Goal: Task Accomplishment & Management: Complete application form

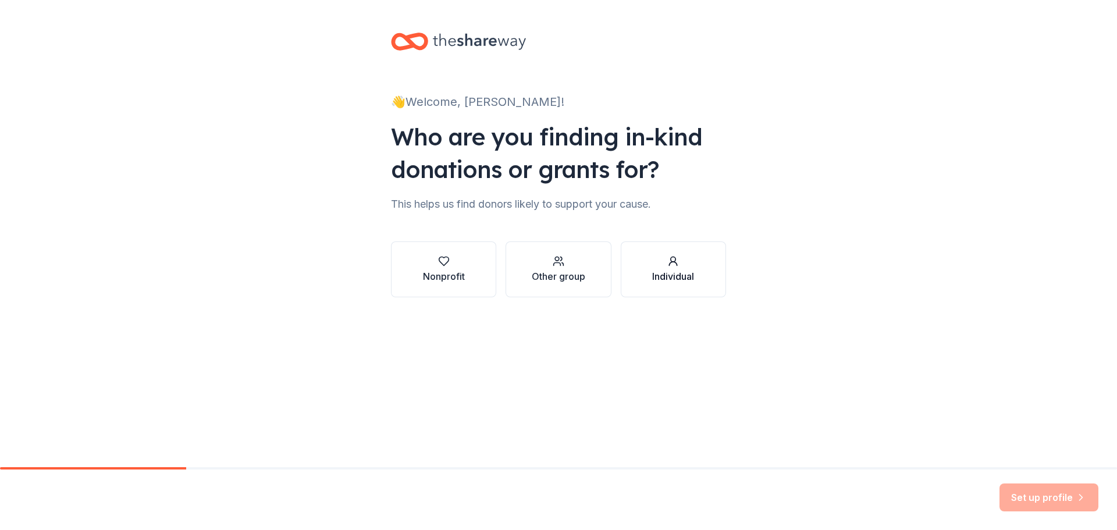
click at [680, 267] on div "button" at bounding box center [673, 261] width 42 height 12
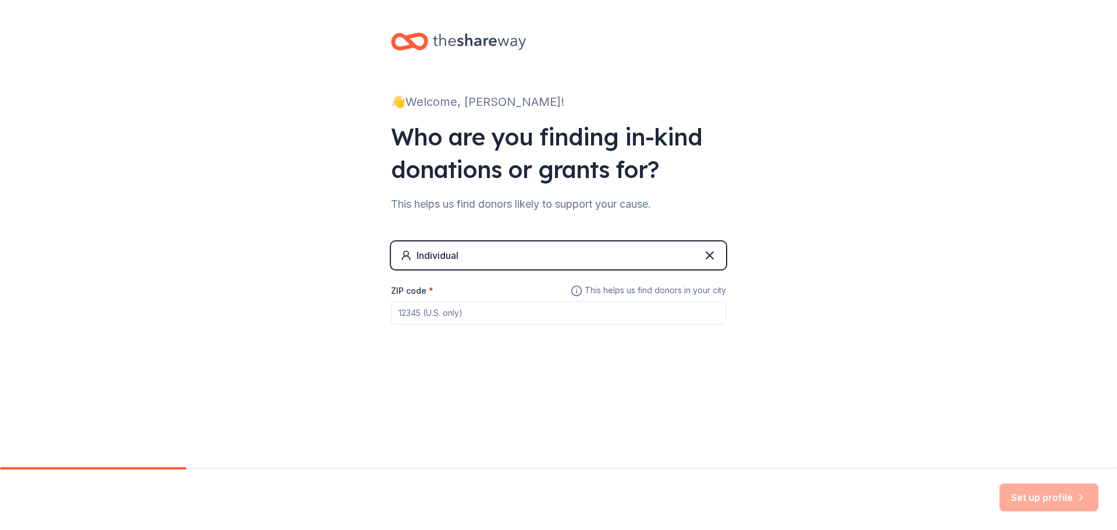
click at [414, 325] on input "ZIP code *" at bounding box center [558, 312] width 335 height 23
type input "08724"
click at [1034, 488] on button "Set up profile" at bounding box center [1048, 497] width 99 height 28
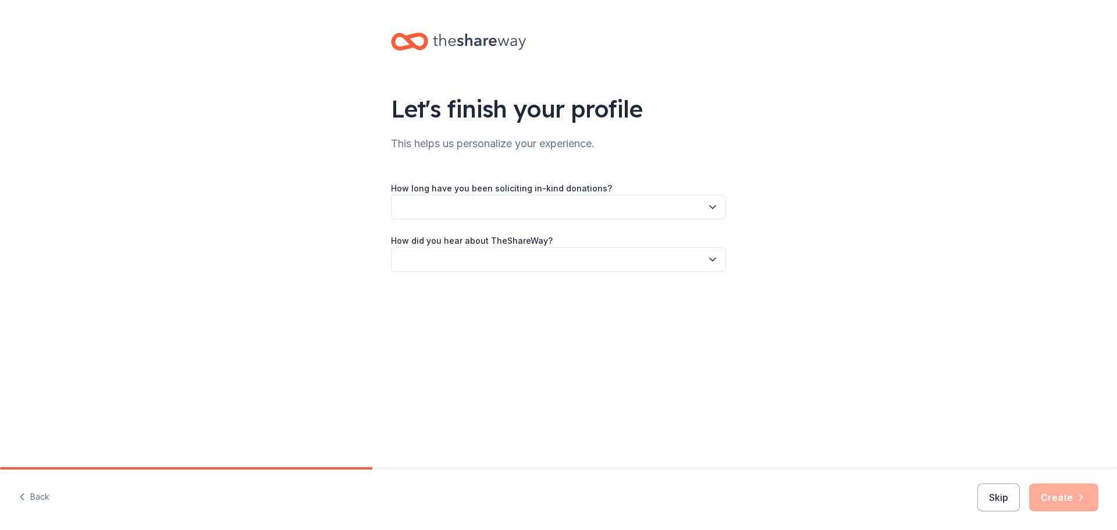
click at [603, 219] on button "button" at bounding box center [558, 207] width 335 height 24
click at [421, 286] on div "This is my first time!" at bounding box center [398, 283] width 74 height 14
click at [548, 272] on button "button" at bounding box center [558, 259] width 335 height 24
click at [437, 355] on div "Friend or colleague" at bounding box center [399, 348] width 76 height 14
click at [1029, 484] on button "Create" at bounding box center [1063, 497] width 69 height 28
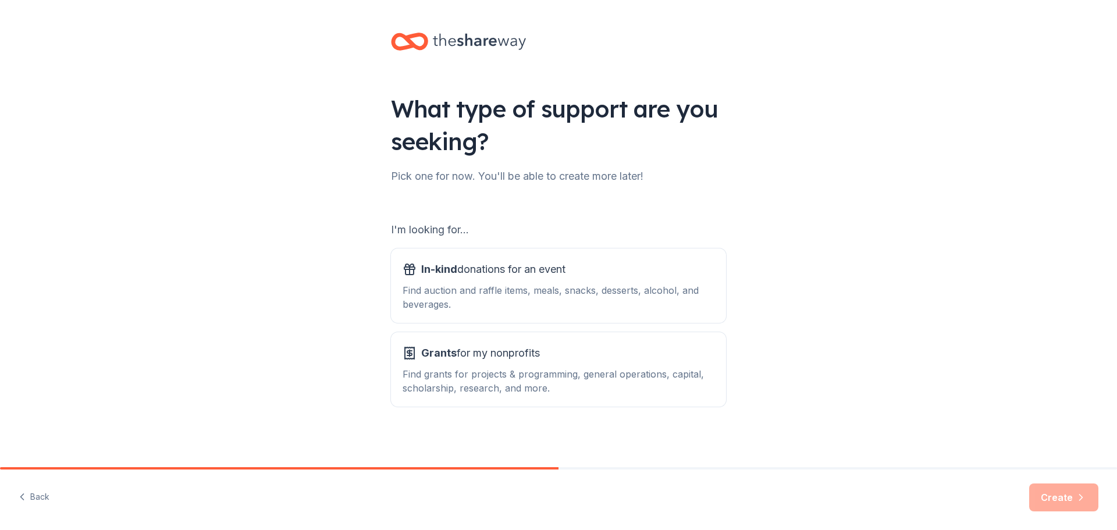
click at [472, 239] on div "I'm looking for..." at bounding box center [558, 229] width 335 height 19
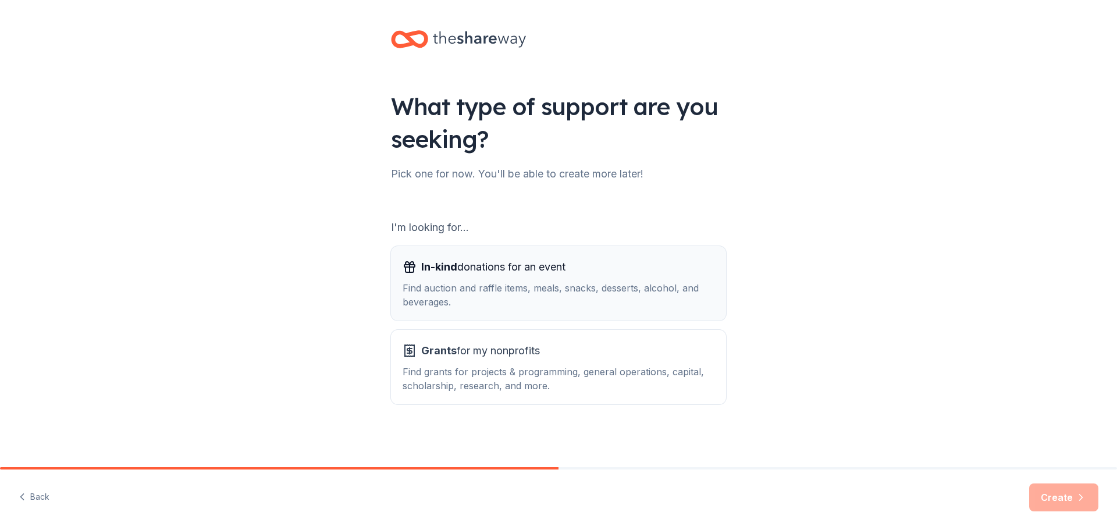
scroll to position [54, 0]
click at [505, 289] on div "In-kind donations for an event Find auction and raffle items, meals, snacks, de…" at bounding box center [558, 283] width 312 height 51
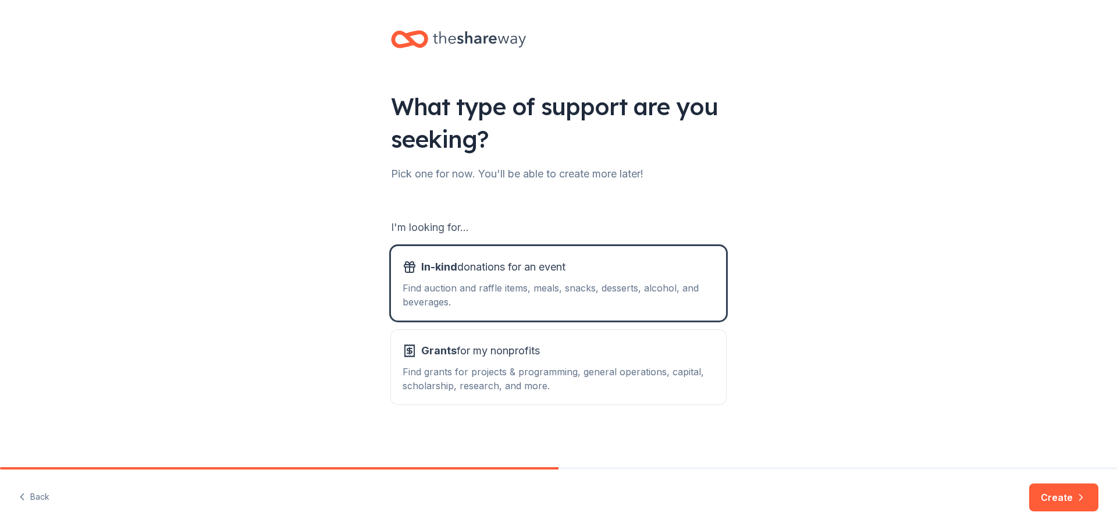
drag, startPoint x: 1018, startPoint y: 484, endPoint x: 935, endPoint y: 415, distance: 107.8
click at [1029, 484] on button "Create" at bounding box center [1063, 497] width 69 height 28
